Goal: Transaction & Acquisition: Purchase product/service

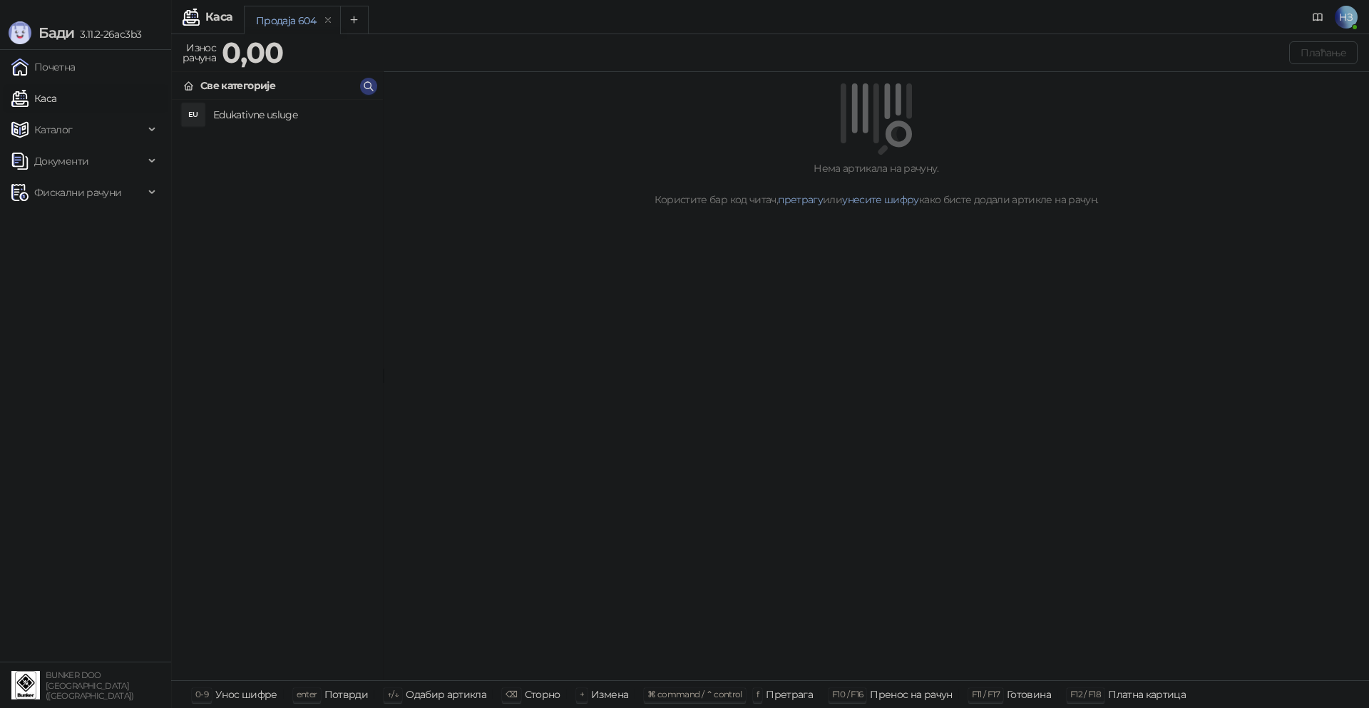
click at [223, 115] on h4 "Edukativne usluge" at bounding box center [292, 114] width 158 height 23
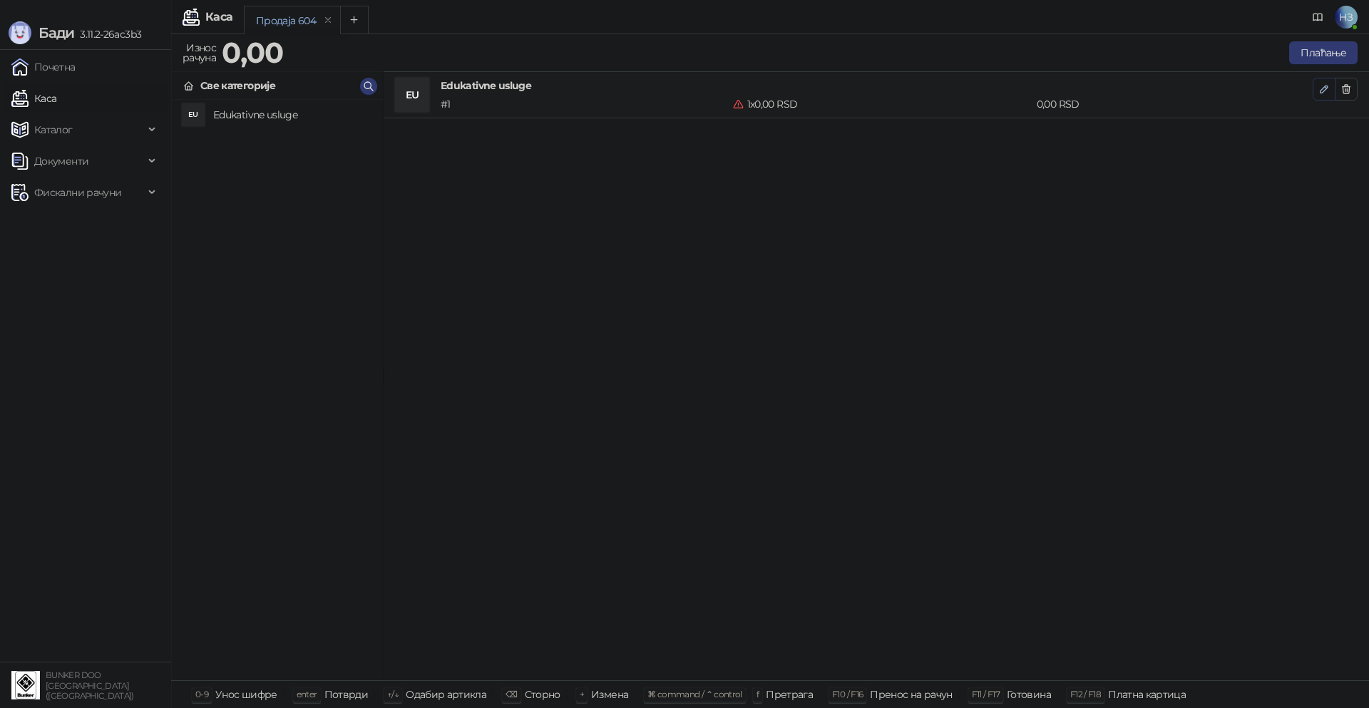
click at [1326, 88] on icon "button" at bounding box center [1323, 89] width 7 height 7
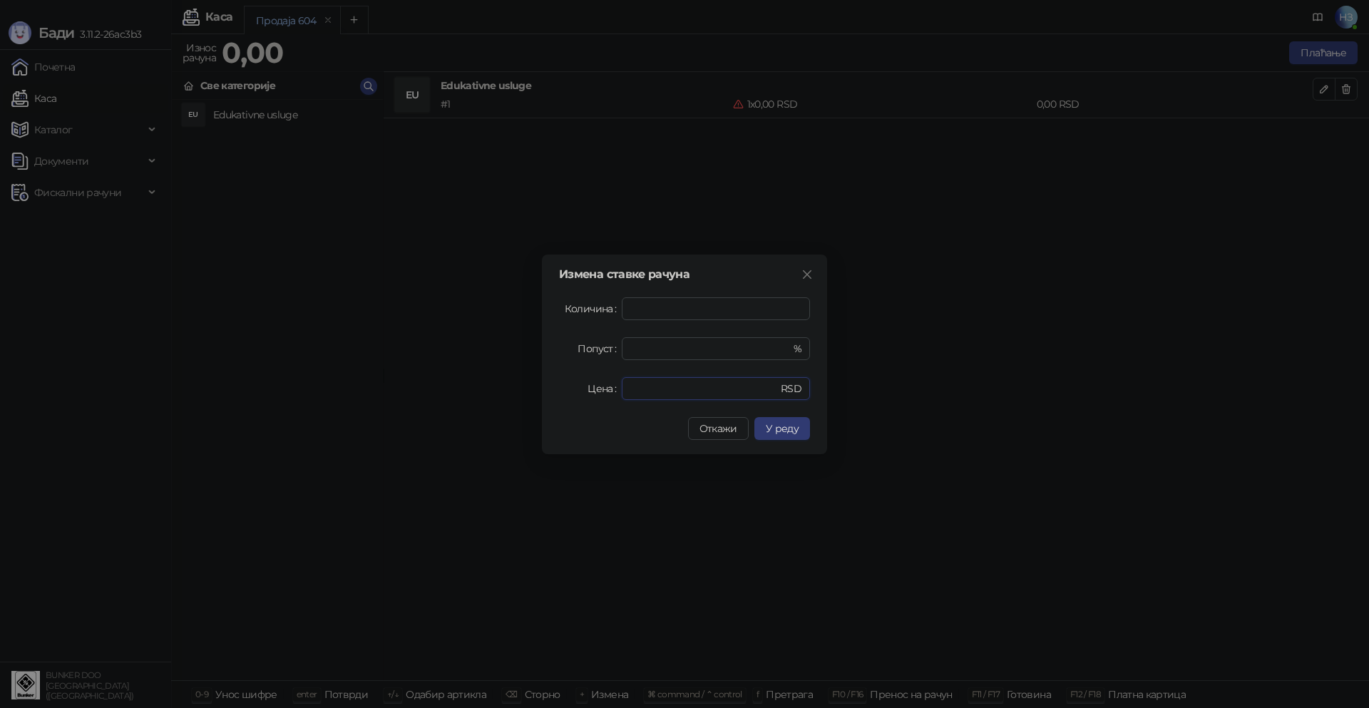
drag, startPoint x: 676, startPoint y: 386, endPoint x: 615, endPoint y: 400, distance: 62.3
click at [620, 394] on div "Цена * RSD" at bounding box center [684, 388] width 251 height 23
drag, startPoint x: 647, startPoint y: 391, endPoint x: 609, endPoint y: 389, distance: 37.8
click at [609, 389] on div "Цена * RSD" at bounding box center [684, 388] width 251 height 23
type input "****"
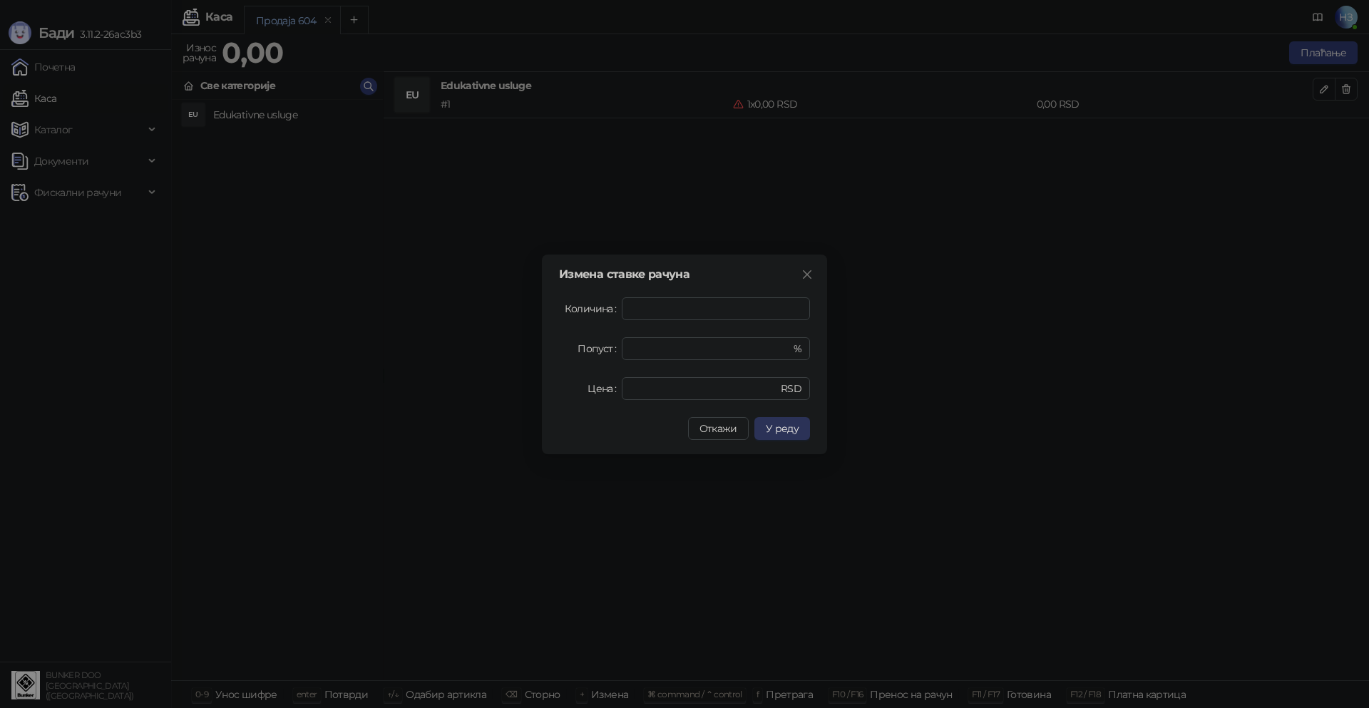
click at [804, 433] on button "У реду" at bounding box center [782, 428] width 56 height 23
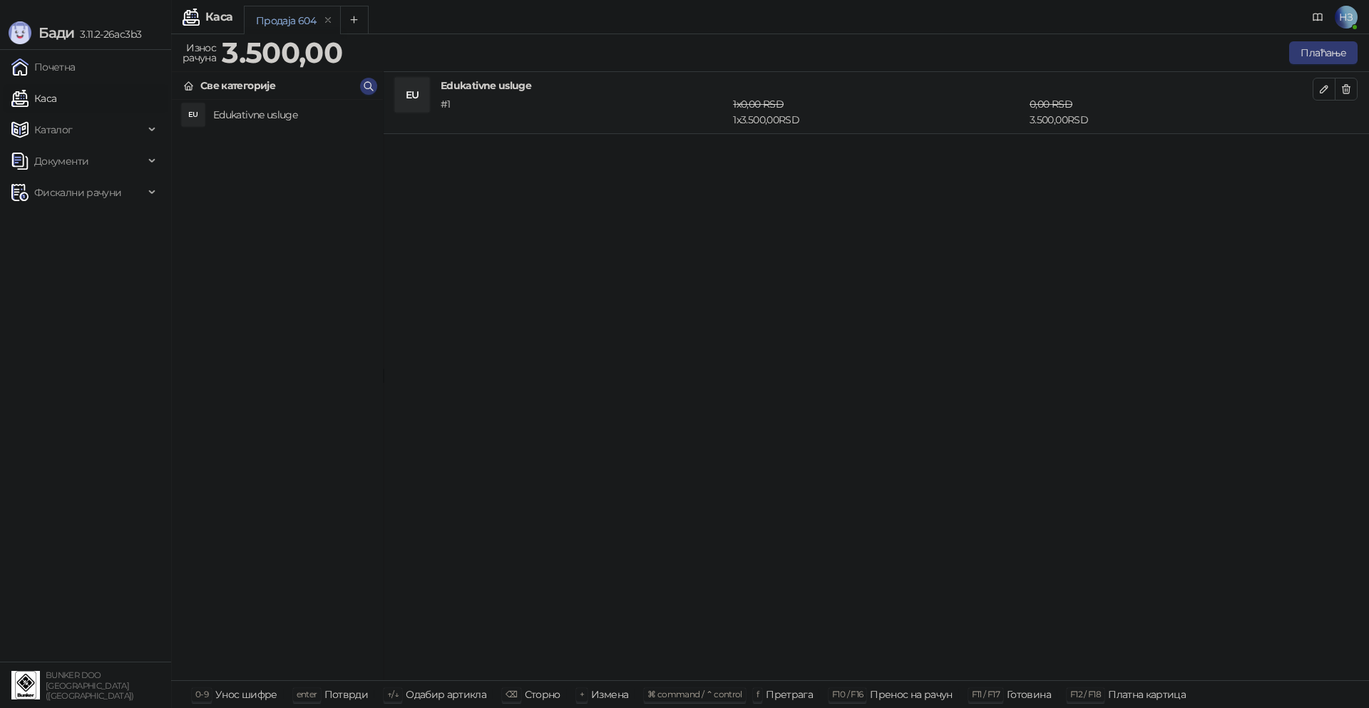
drag, startPoint x: 1324, startPoint y: 86, endPoint x: 1191, endPoint y: 52, distance: 137.5
click at [1189, 52] on div "Износ рачуна 3.500,00 Плаћање Све категорије EU Edukativne usluge EU Edukativne…" at bounding box center [770, 356] width 1198 height 637
click at [1312, 51] on button "Плаћање" at bounding box center [1323, 52] width 68 height 23
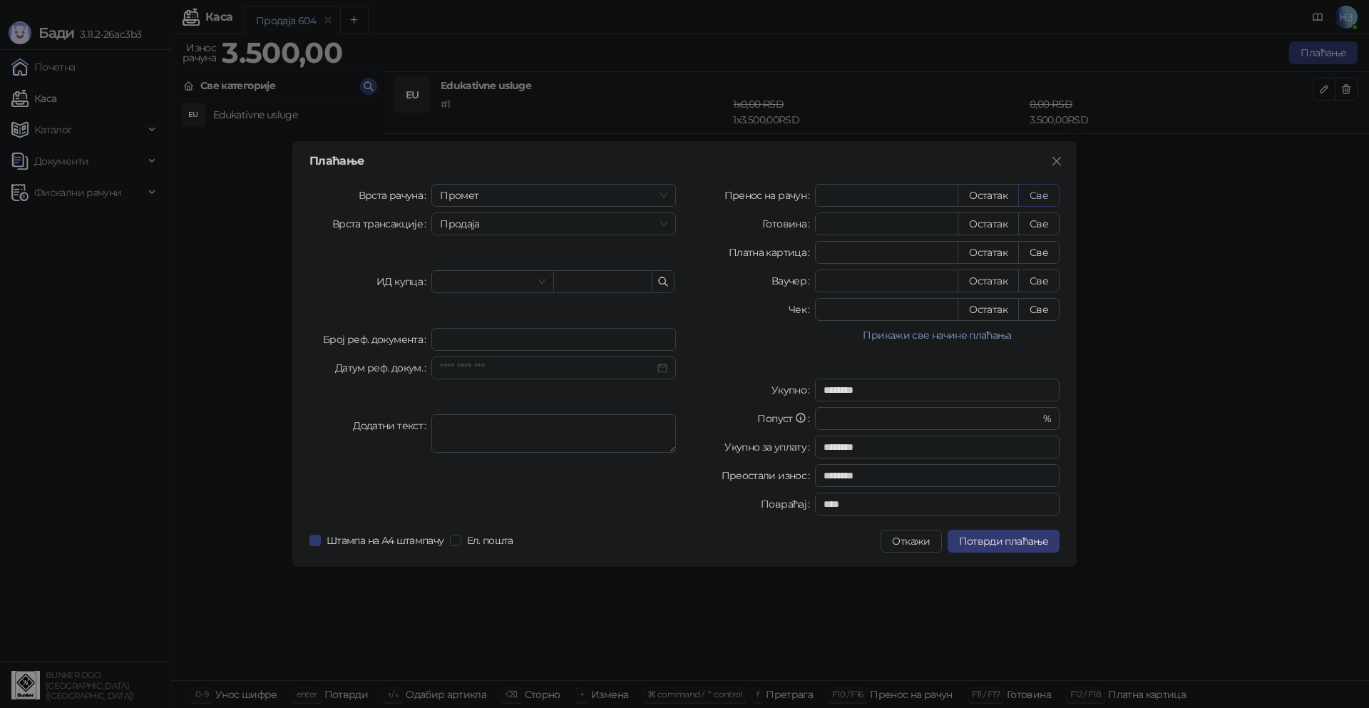
click at [1052, 194] on button "Све" at bounding box center [1038, 195] width 41 height 23
type input "****"
click at [1009, 543] on span "Потврди плаћање" at bounding box center [1003, 541] width 89 height 13
